Goal: Browse casually: Explore the website without a specific task or goal

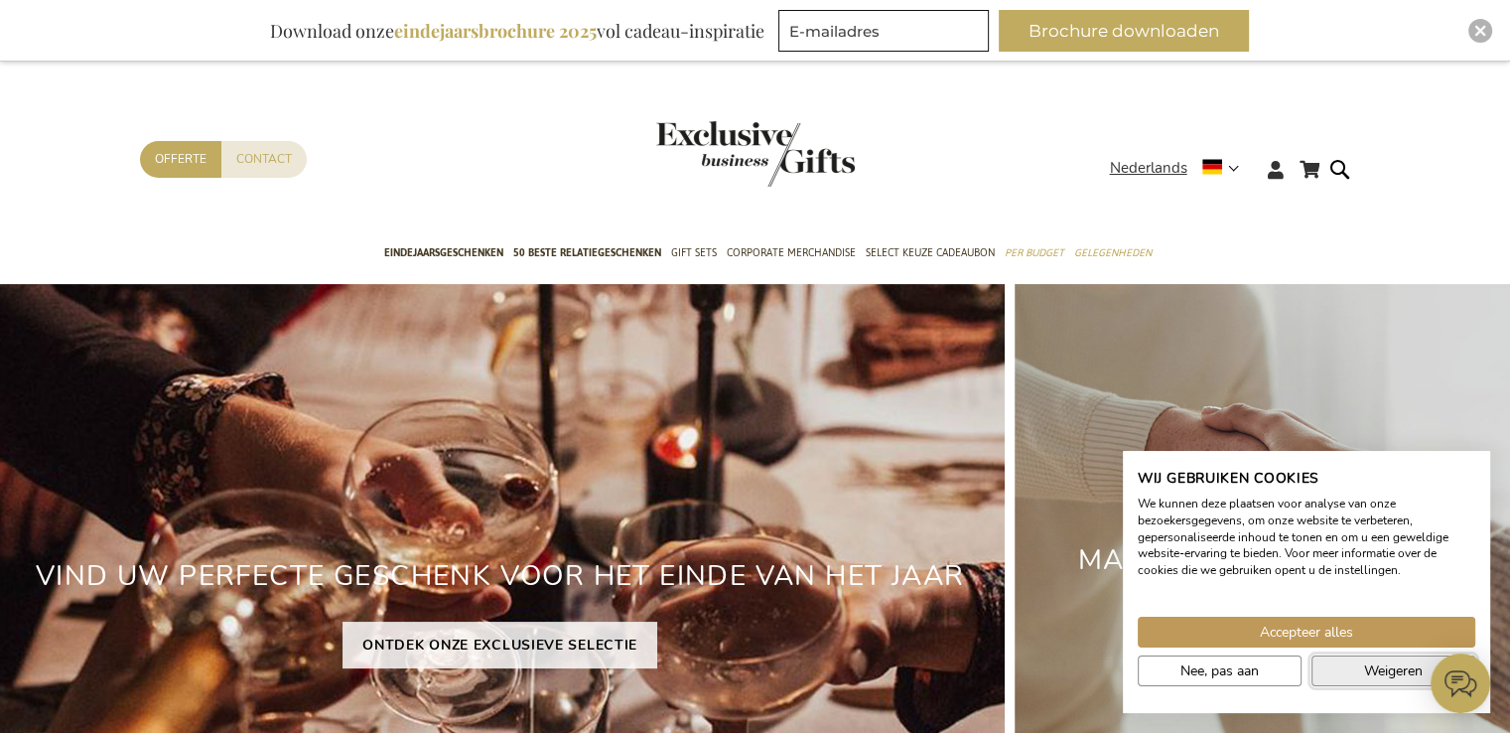
click at [1385, 672] on span "Weigeren" at bounding box center [1393, 670] width 59 height 21
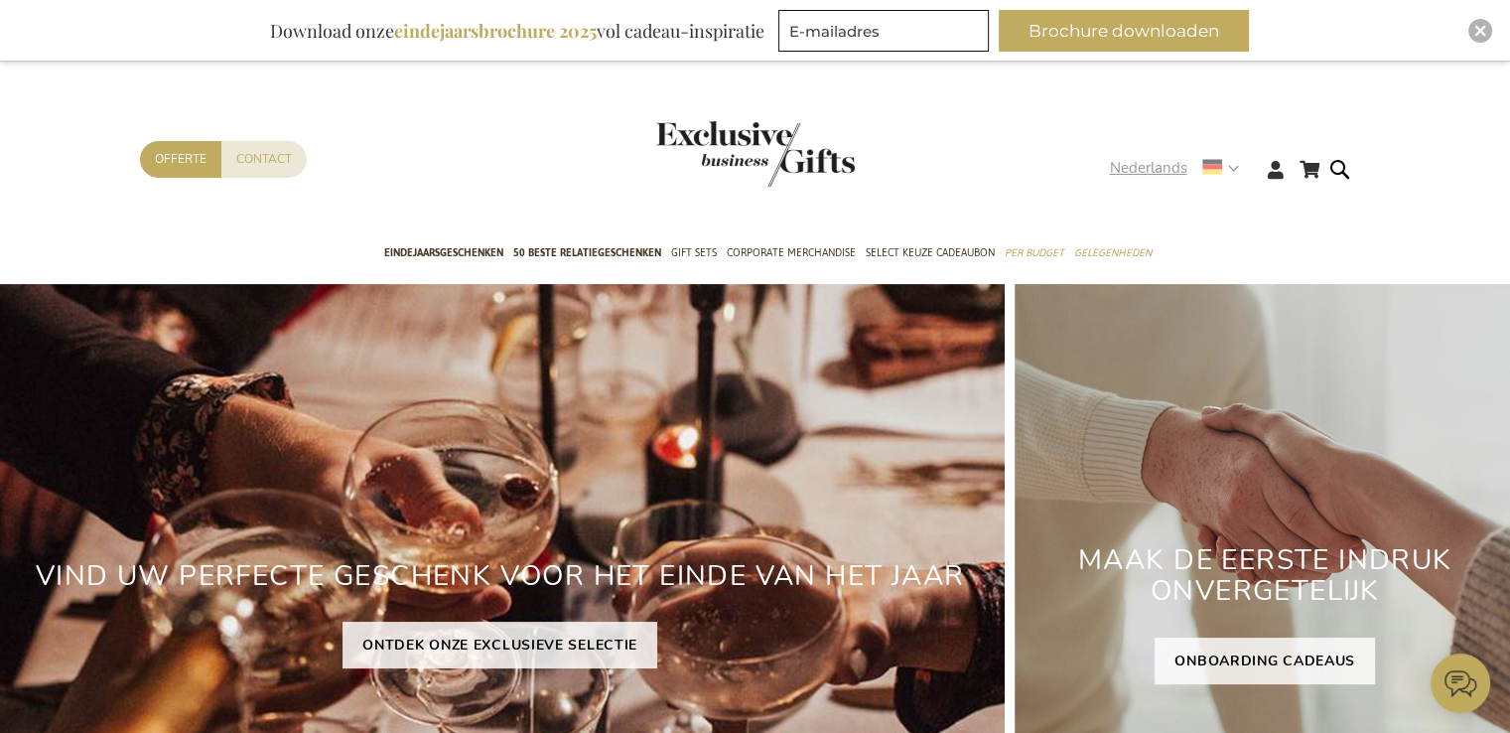
click at [1207, 162] on use at bounding box center [1213, 167] width 20 height 15
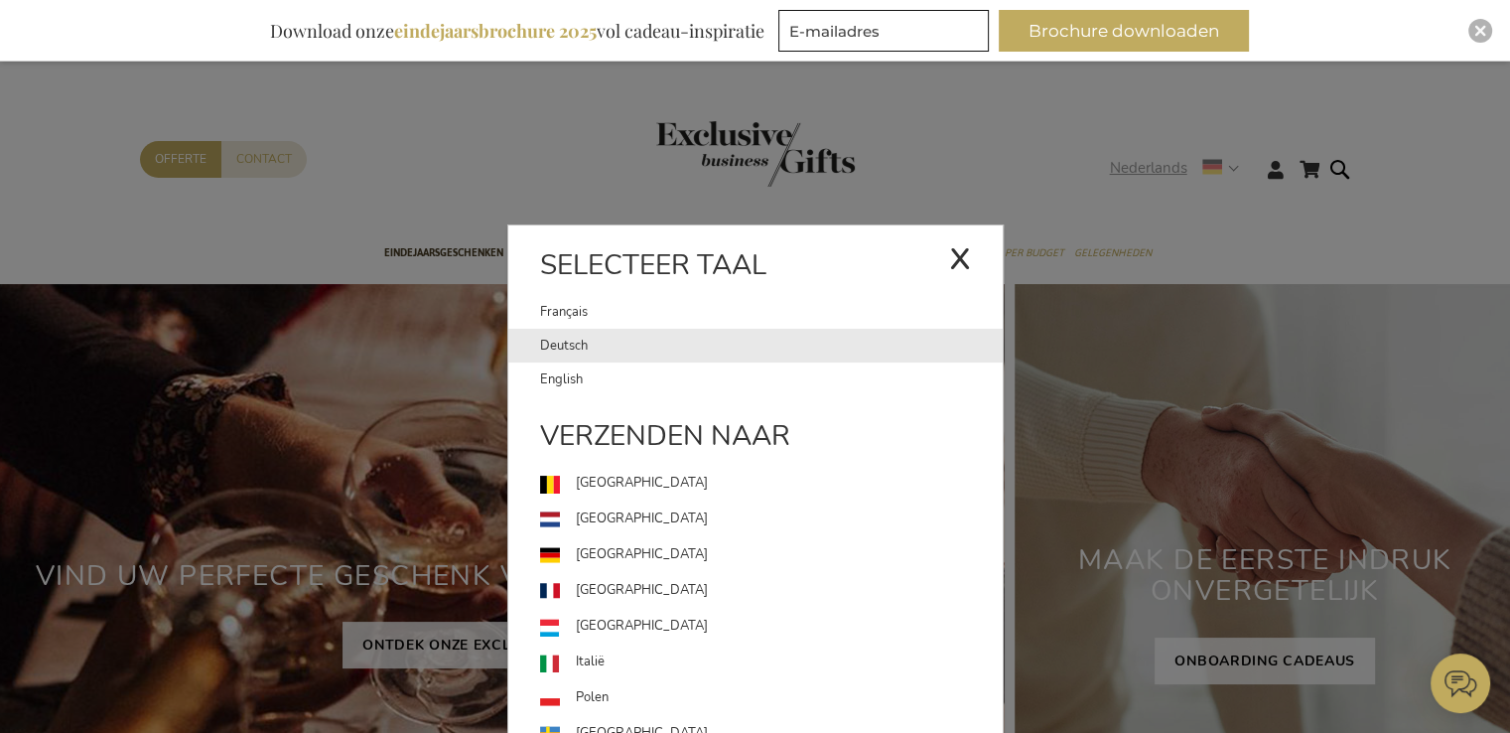
click at [584, 342] on link "Deutsch" at bounding box center [771, 346] width 463 height 34
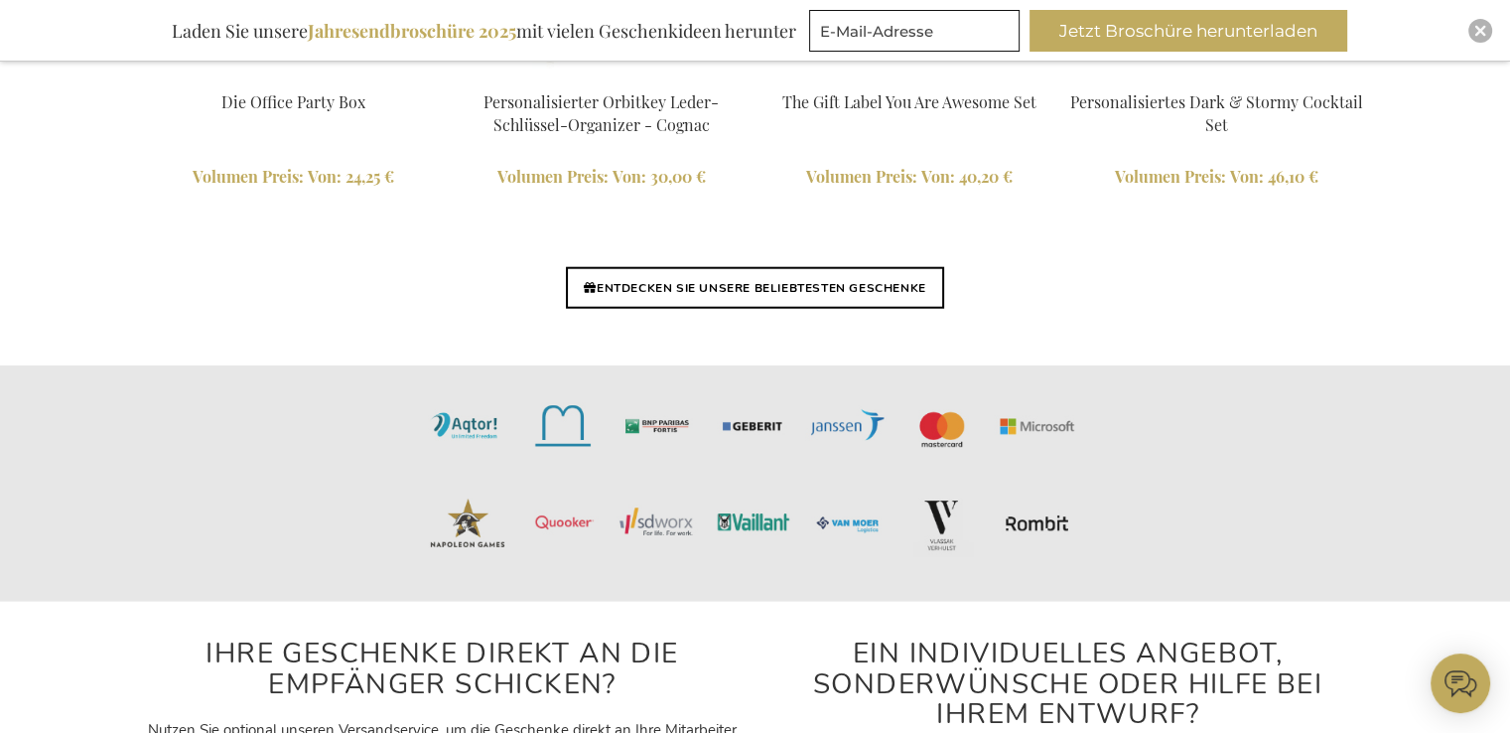
scroll to position [5054, 0]
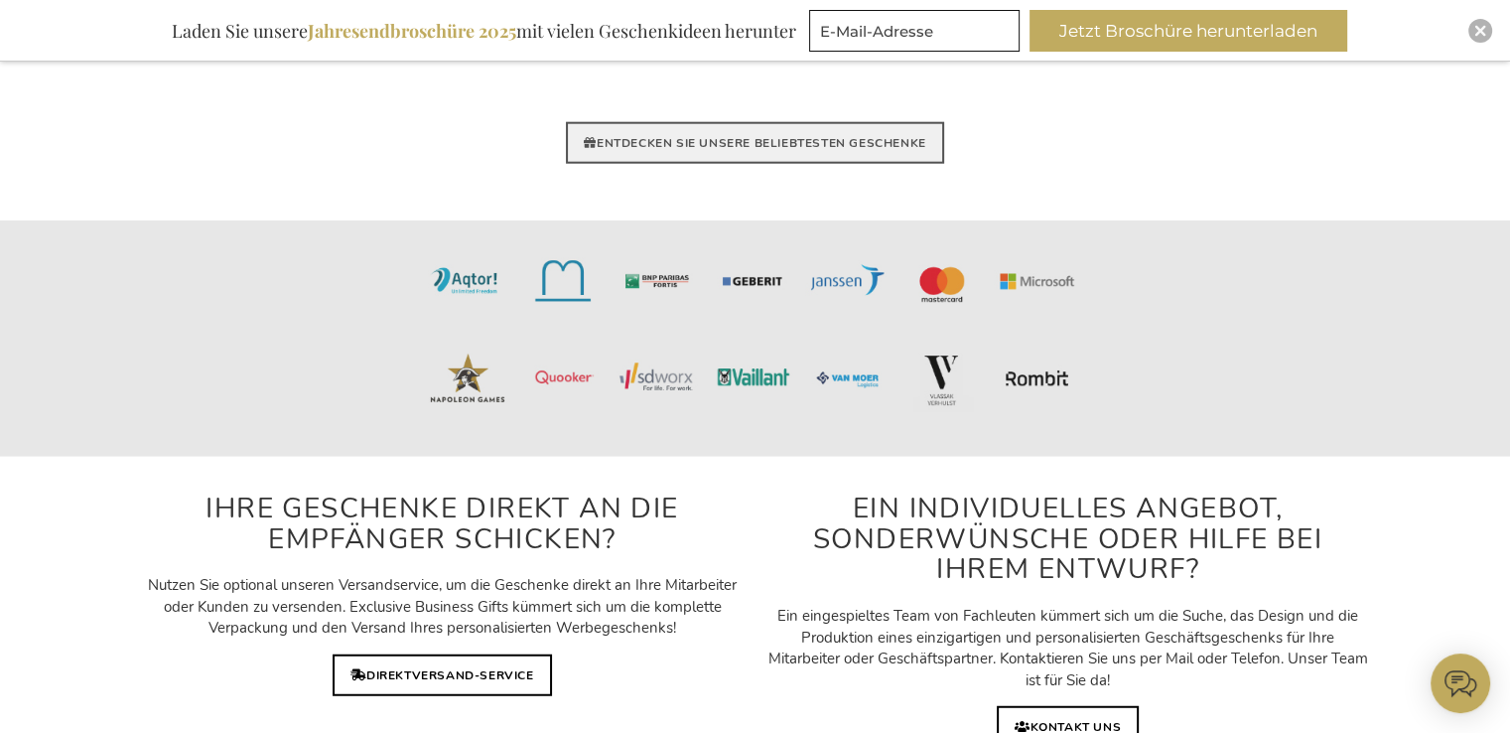
click at [810, 142] on link "ENTDECKEN SIE UNSERE BELIEBTESTEN GESCHENKE" at bounding box center [754, 143] width 377 height 42
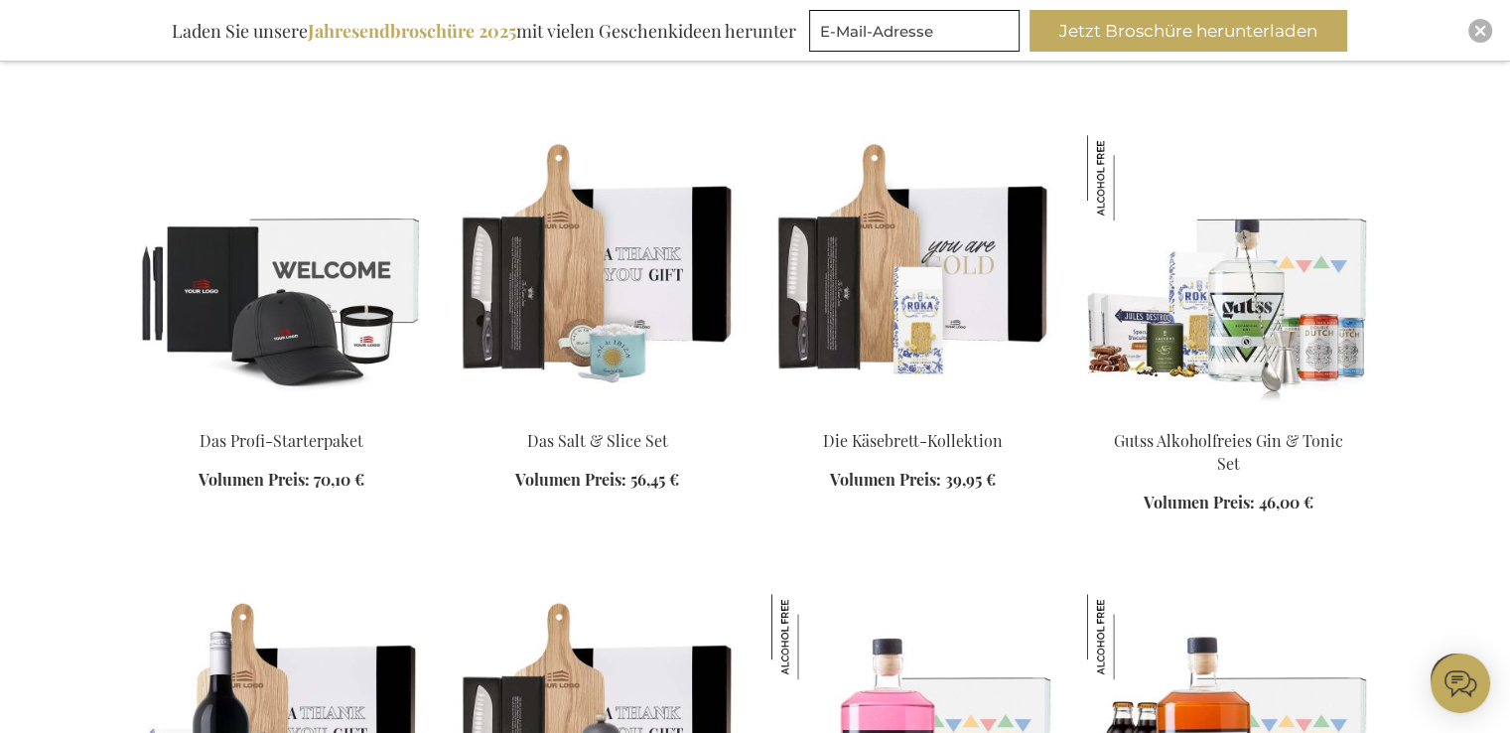
scroll to position [1707, 0]
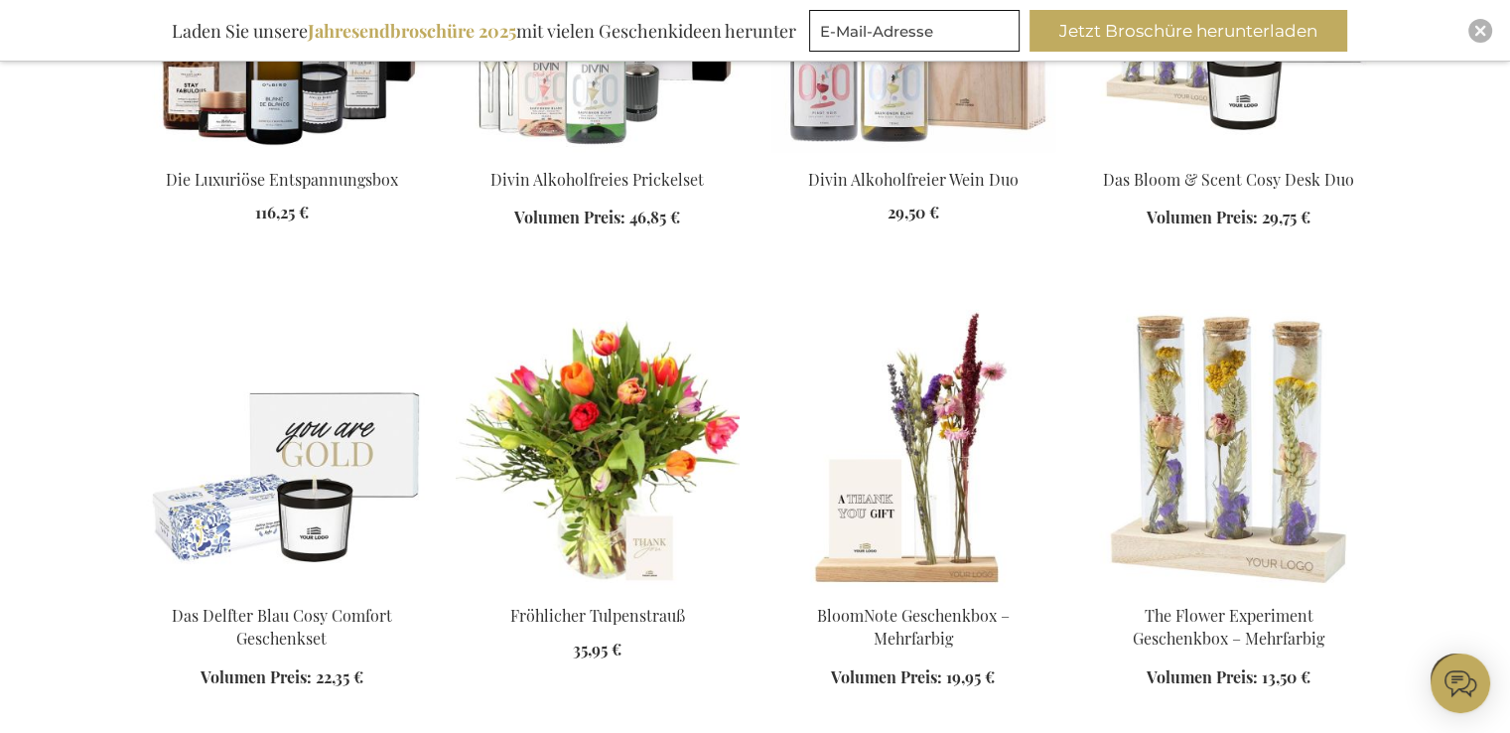
scroll to position [3414, 0]
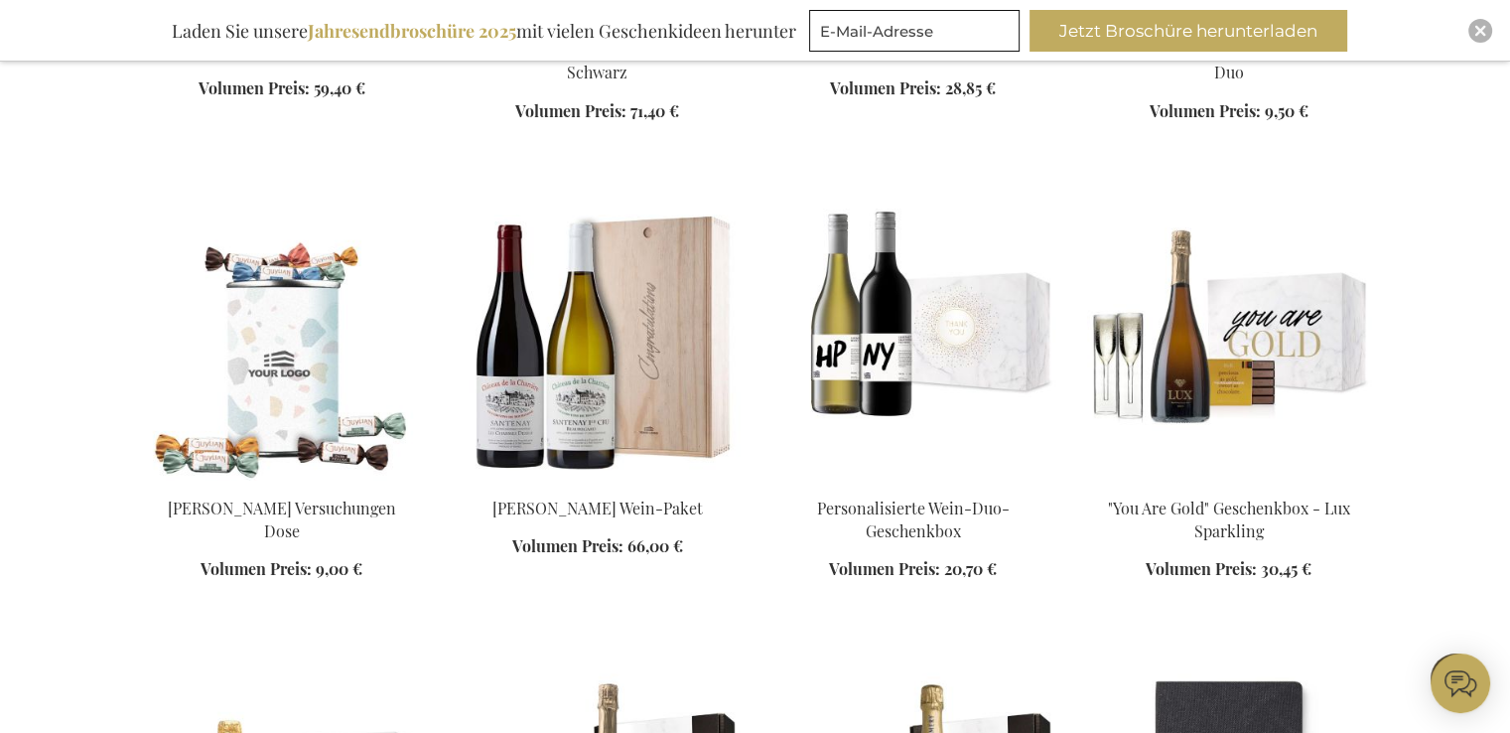
scroll to position [4830, 0]
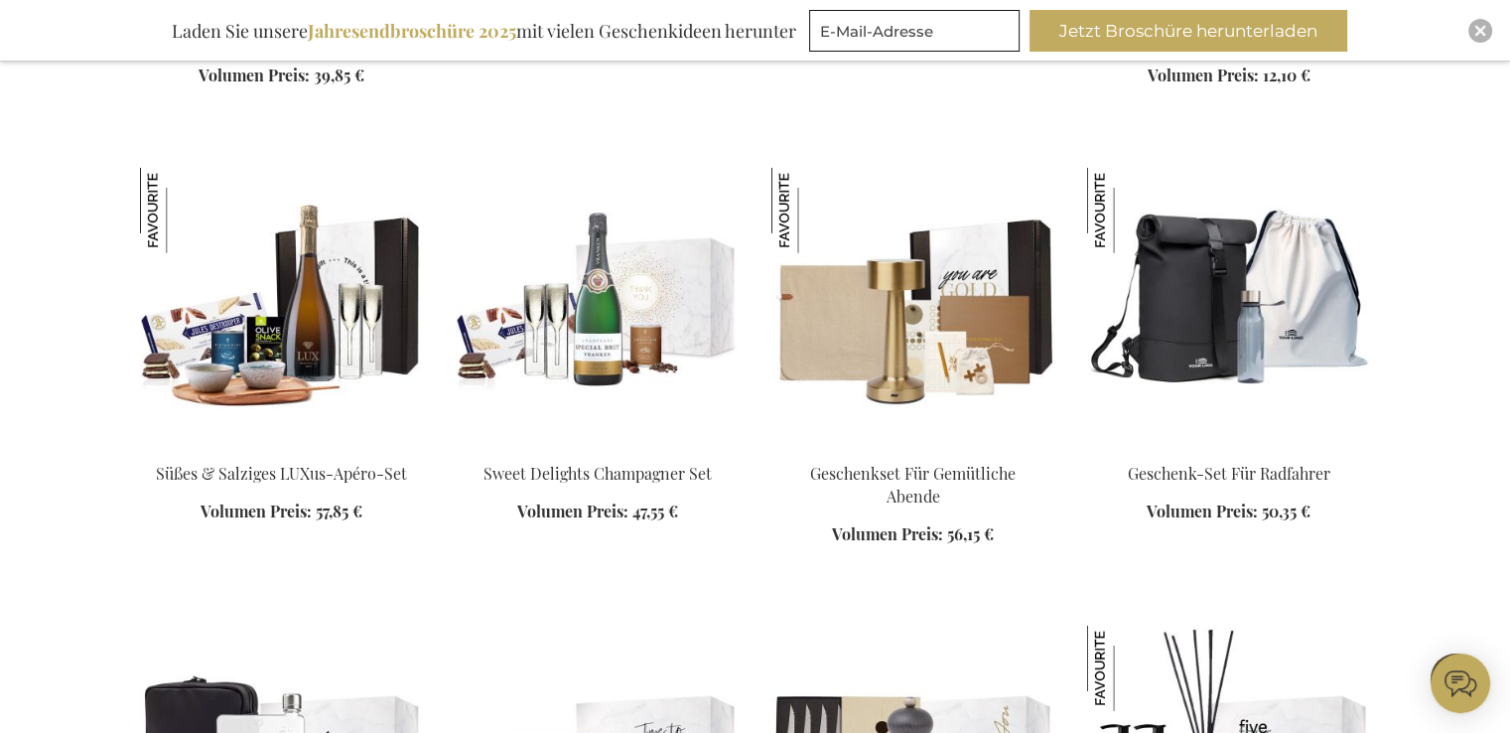
scroll to position [5756, 0]
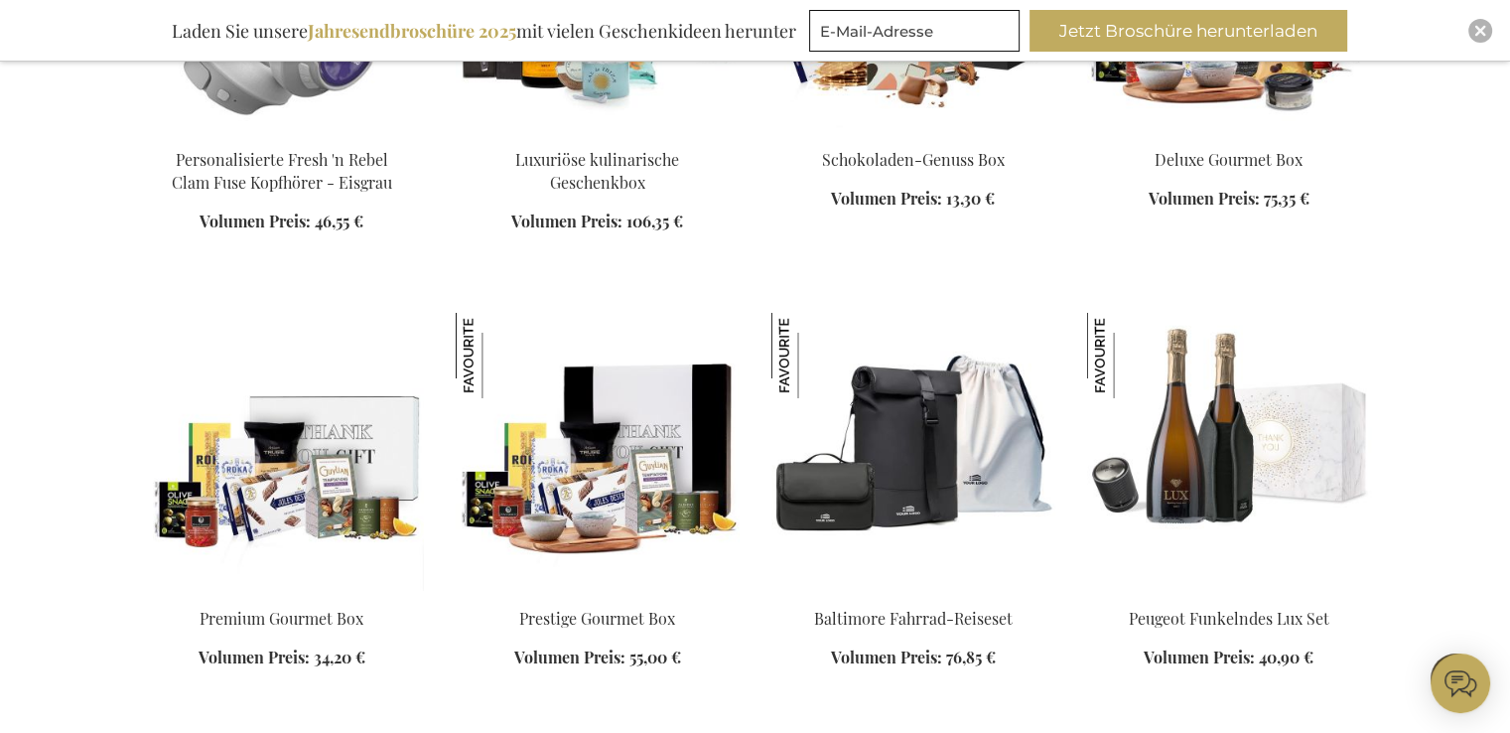
scroll to position [7093, 0]
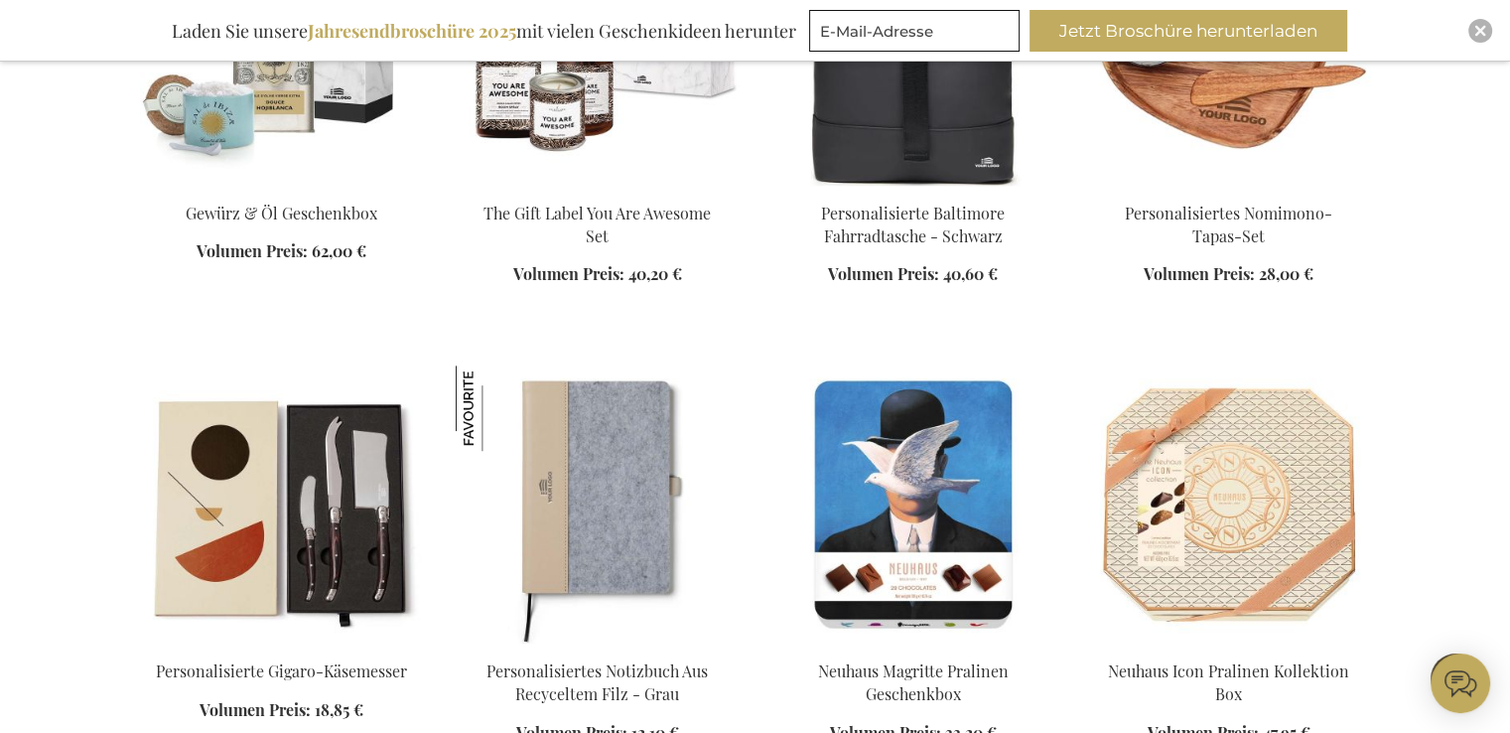
scroll to position [8708, 0]
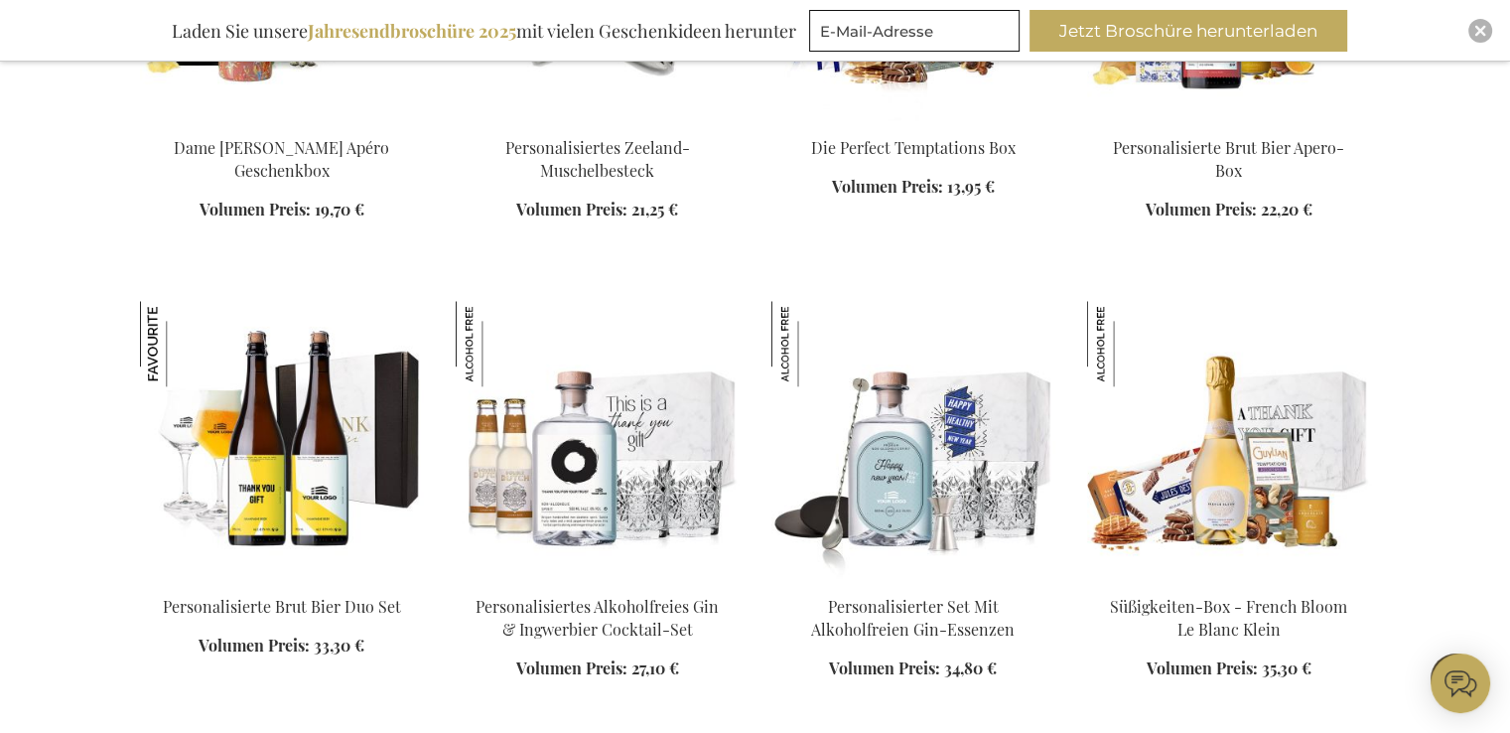
scroll to position [10031, 0]
